Goal: Task Accomplishment & Management: Manage account settings

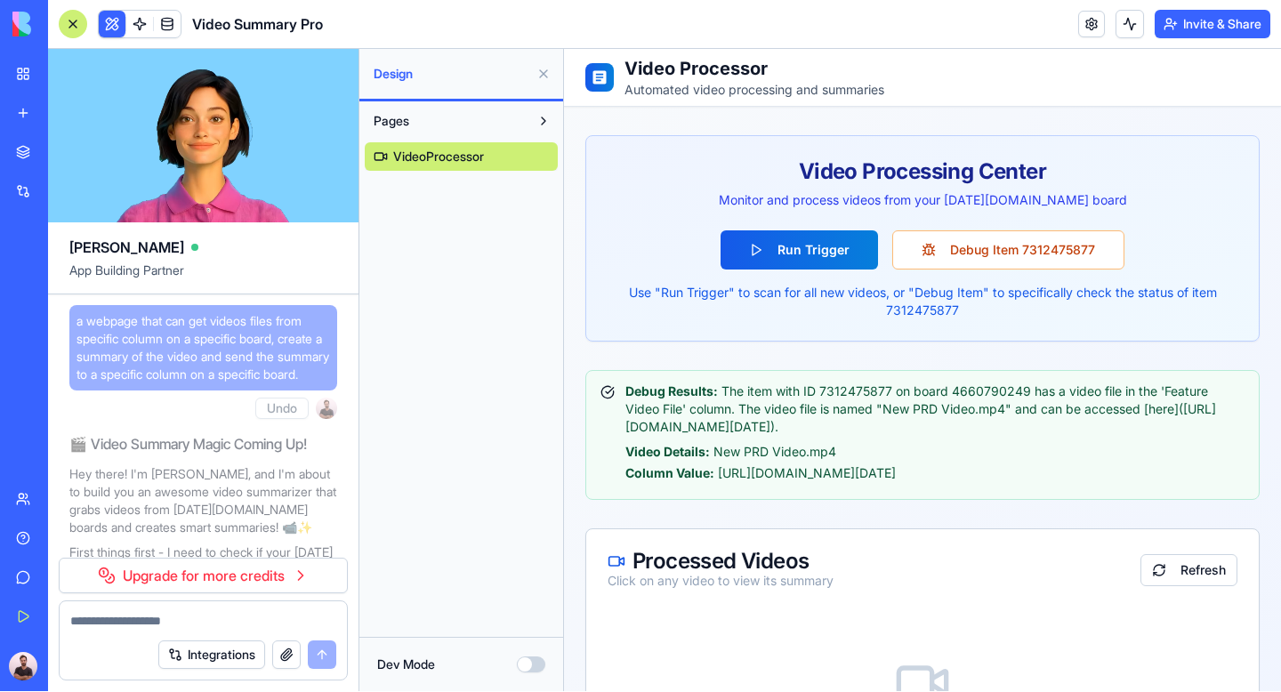
scroll to position [6563, 0]
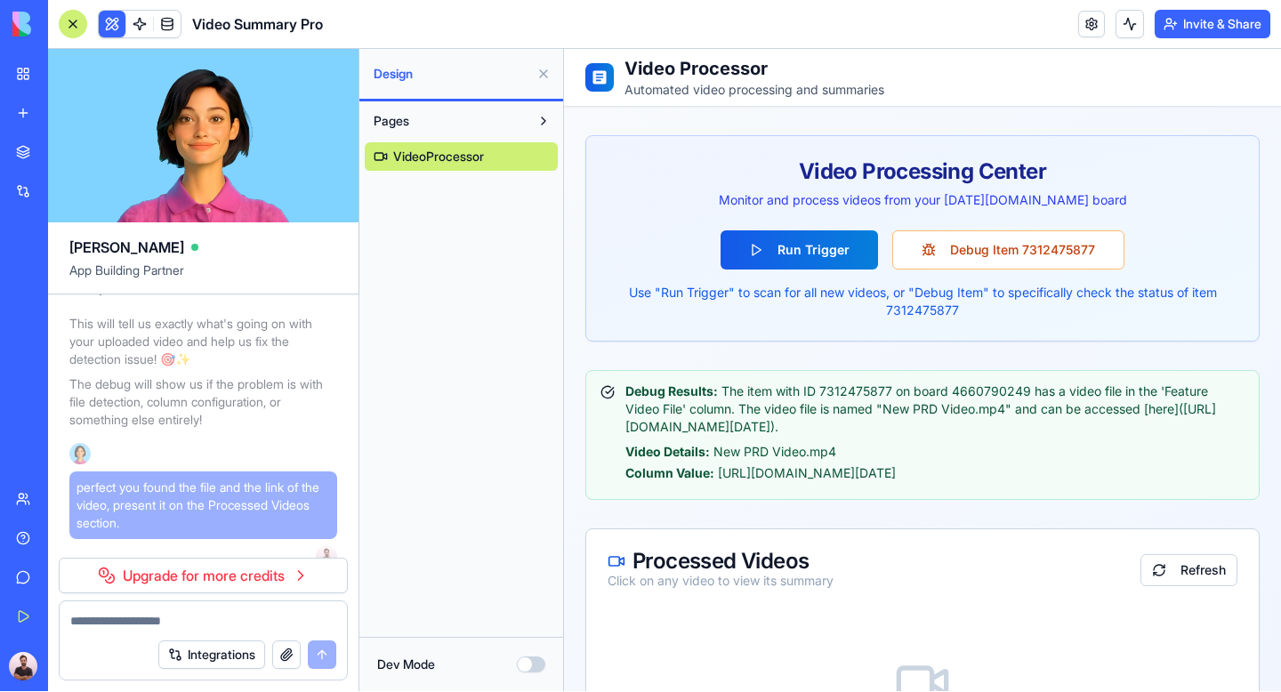
click at [287, 577] on link "Upgrade for more credits" at bounding box center [203, 576] width 289 height 36
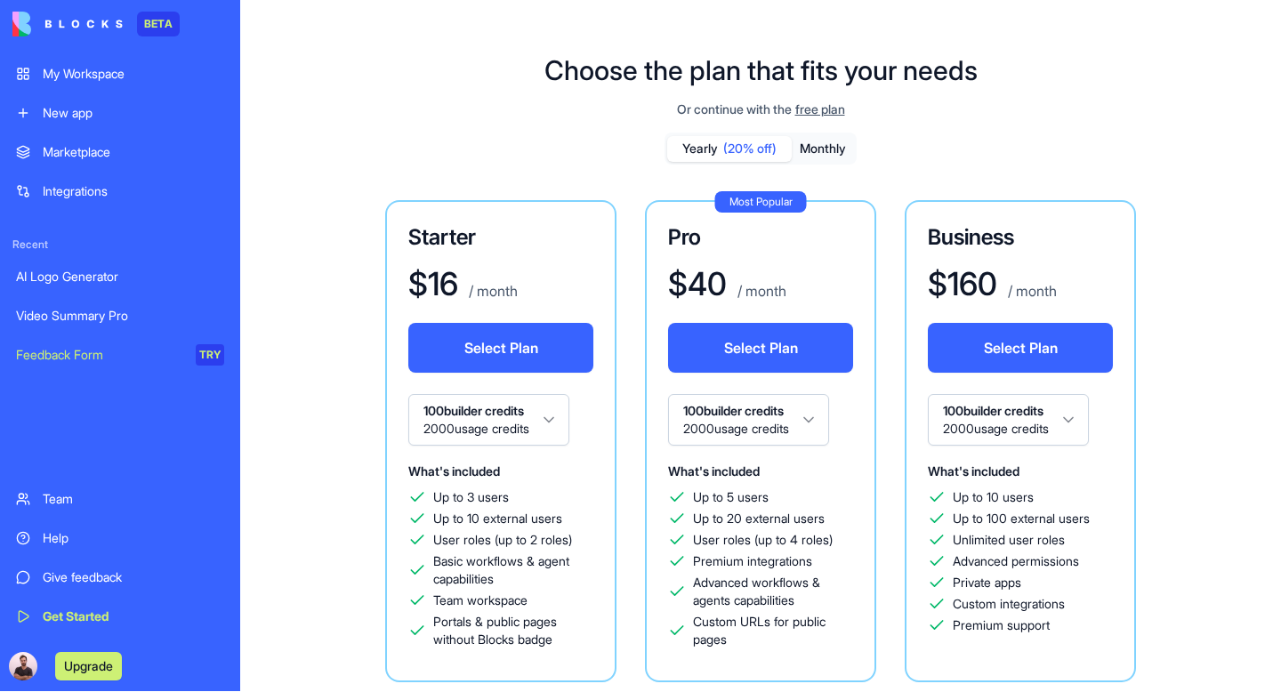
click at [820, 109] on span "free plan" at bounding box center [821, 110] width 50 height 18
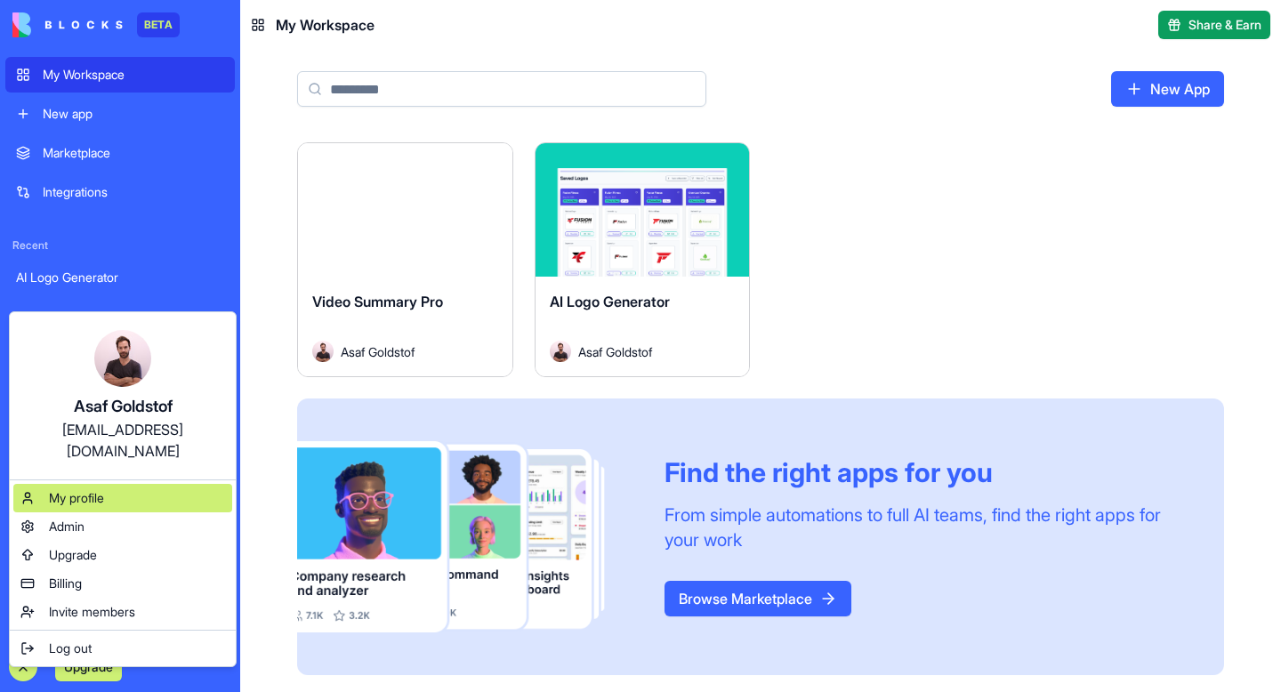
click at [115, 488] on div "My profile" at bounding box center [122, 498] width 219 height 28
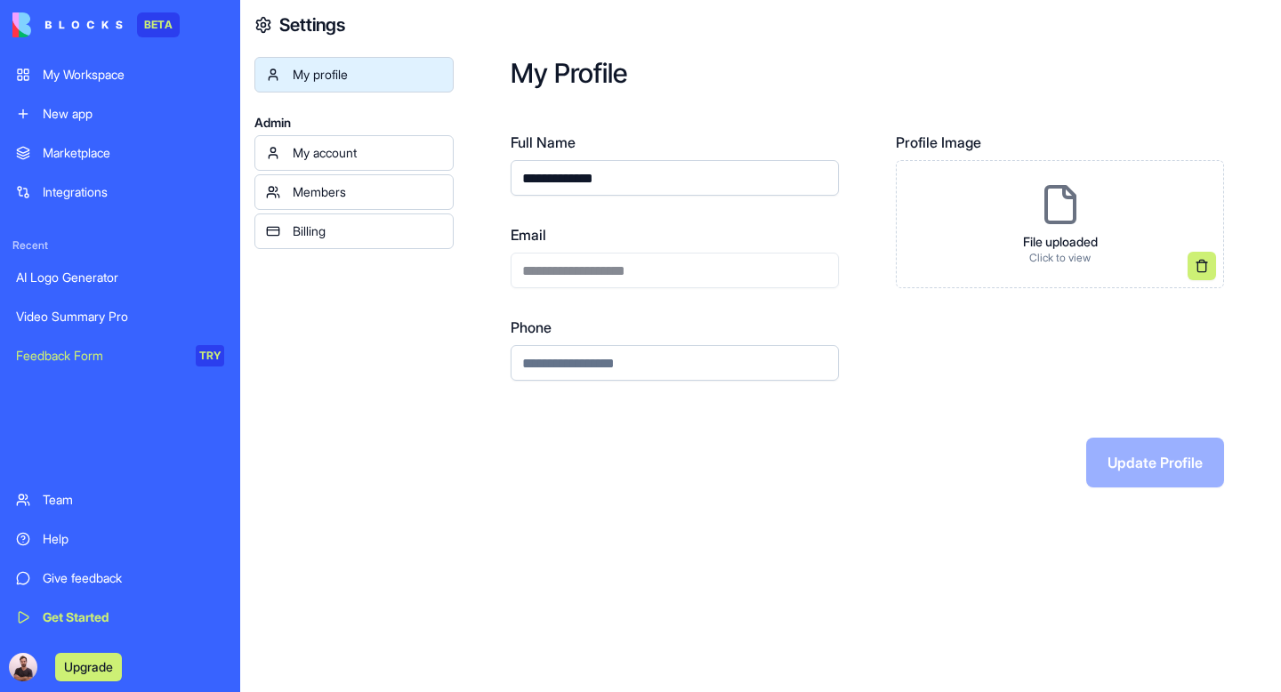
click at [370, 163] on link "My account" at bounding box center [353, 153] width 199 height 36
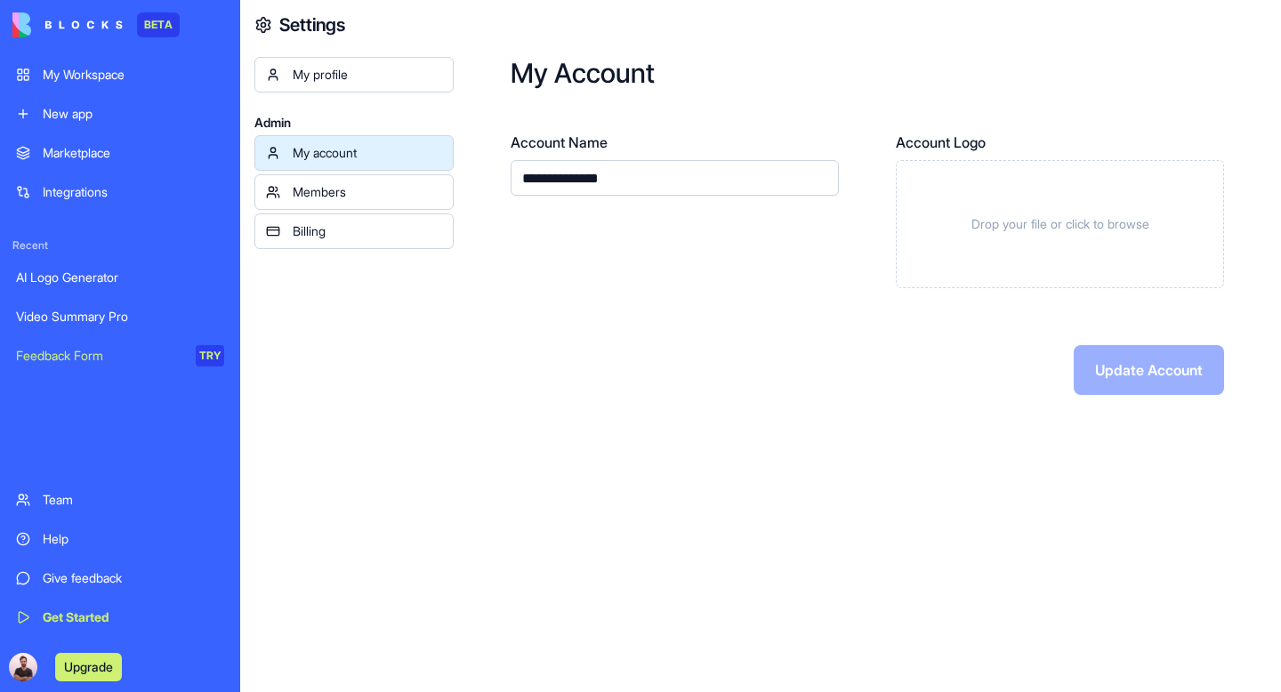
click at [363, 194] on div "Members" at bounding box center [367, 192] width 149 height 18
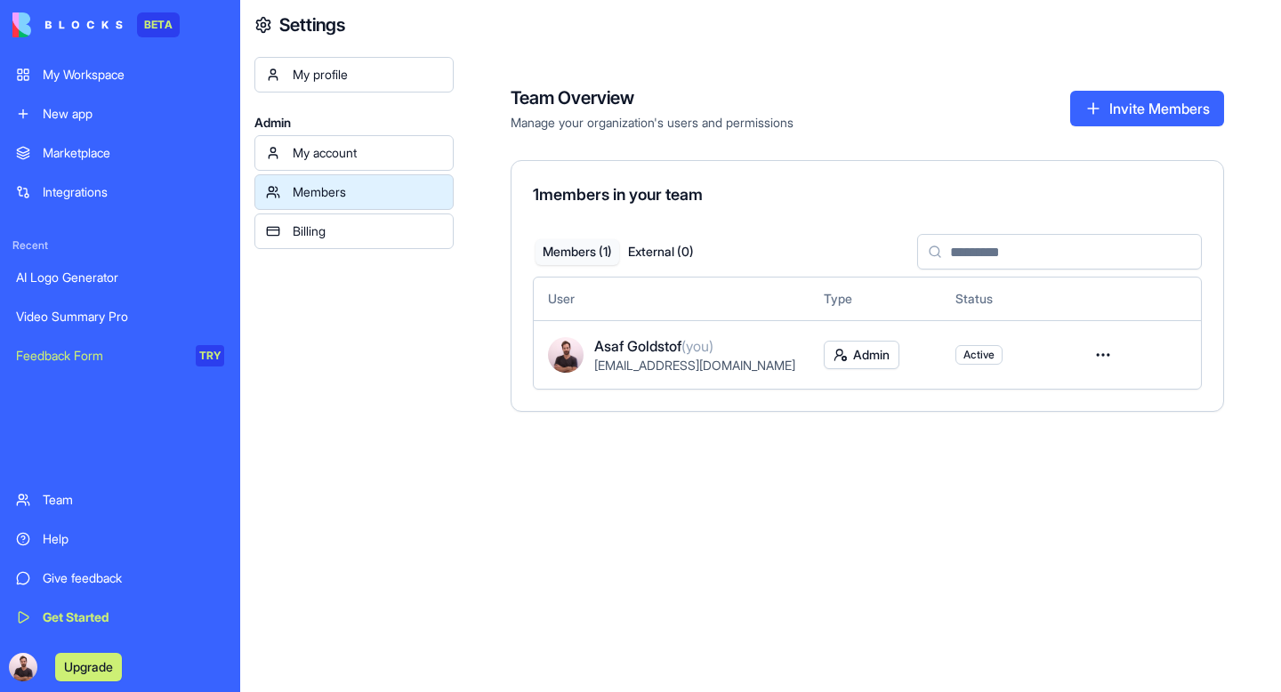
click at [344, 225] on div "Billing" at bounding box center [367, 231] width 149 height 18
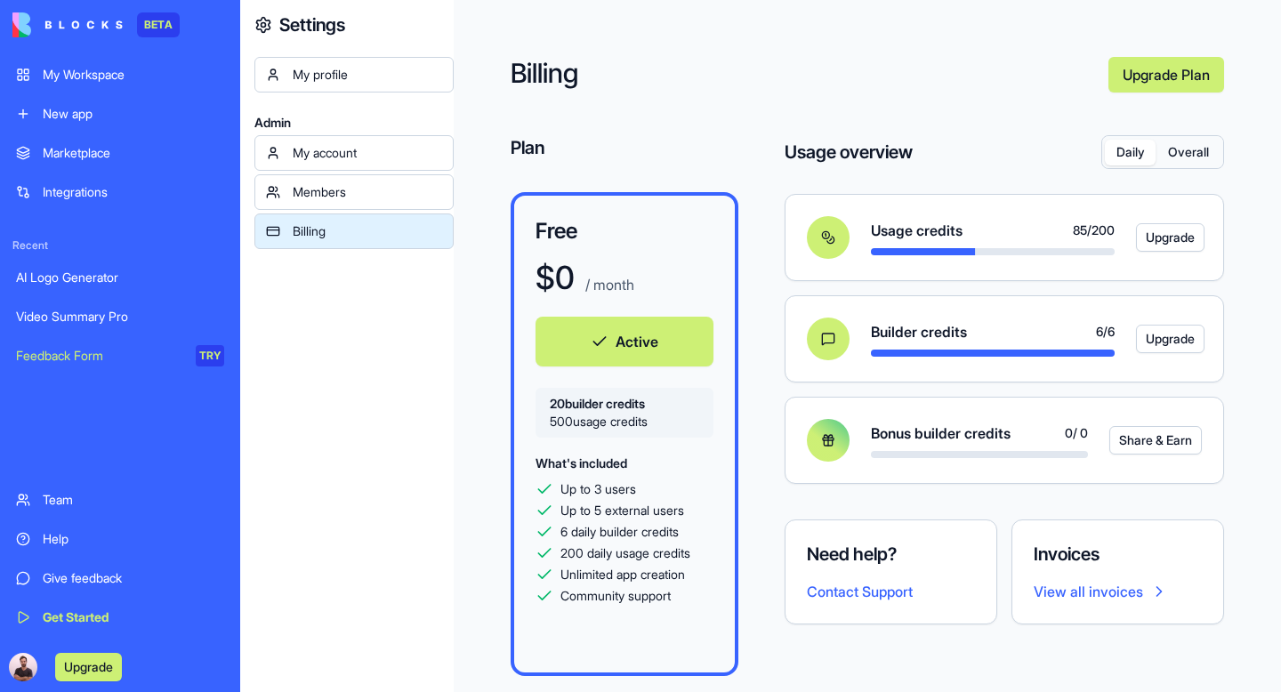
click at [1191, 166] on div "Daily Overall" at bounding box center [1163, 152] width 121 height 32
click at [1189, 158] on button "Overall" at bounding box center [1188, 153] width 65 height 26
click at [1130, 161] on button "Daily" at bounding box center [1130, 153] width 51 height 26
